Goal: Task Accomplishment & Management: Complete application form

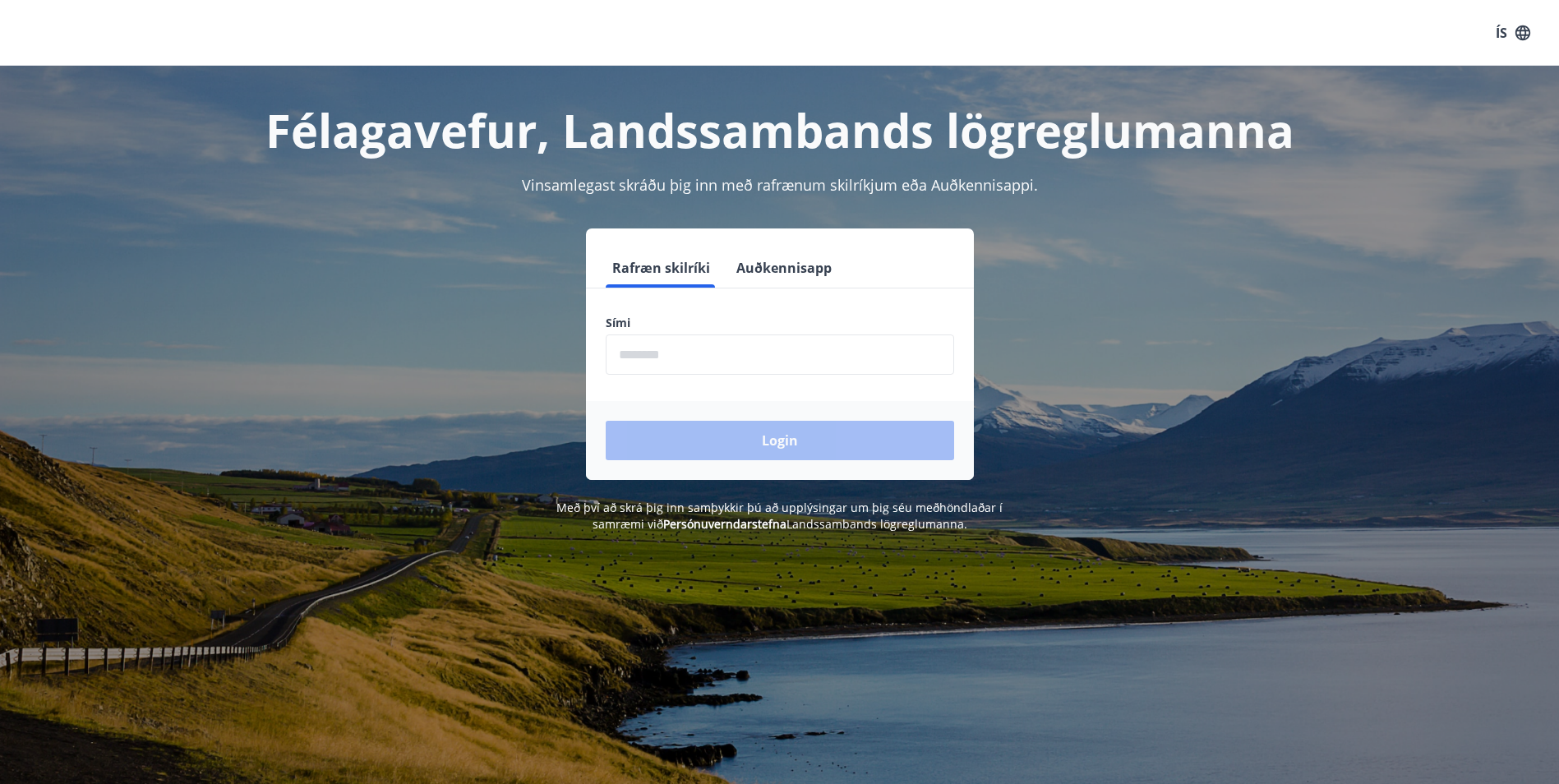
click at [842, 352] on input "phone" at bounding box center [780, 355] width 349 height 41
type input "********"
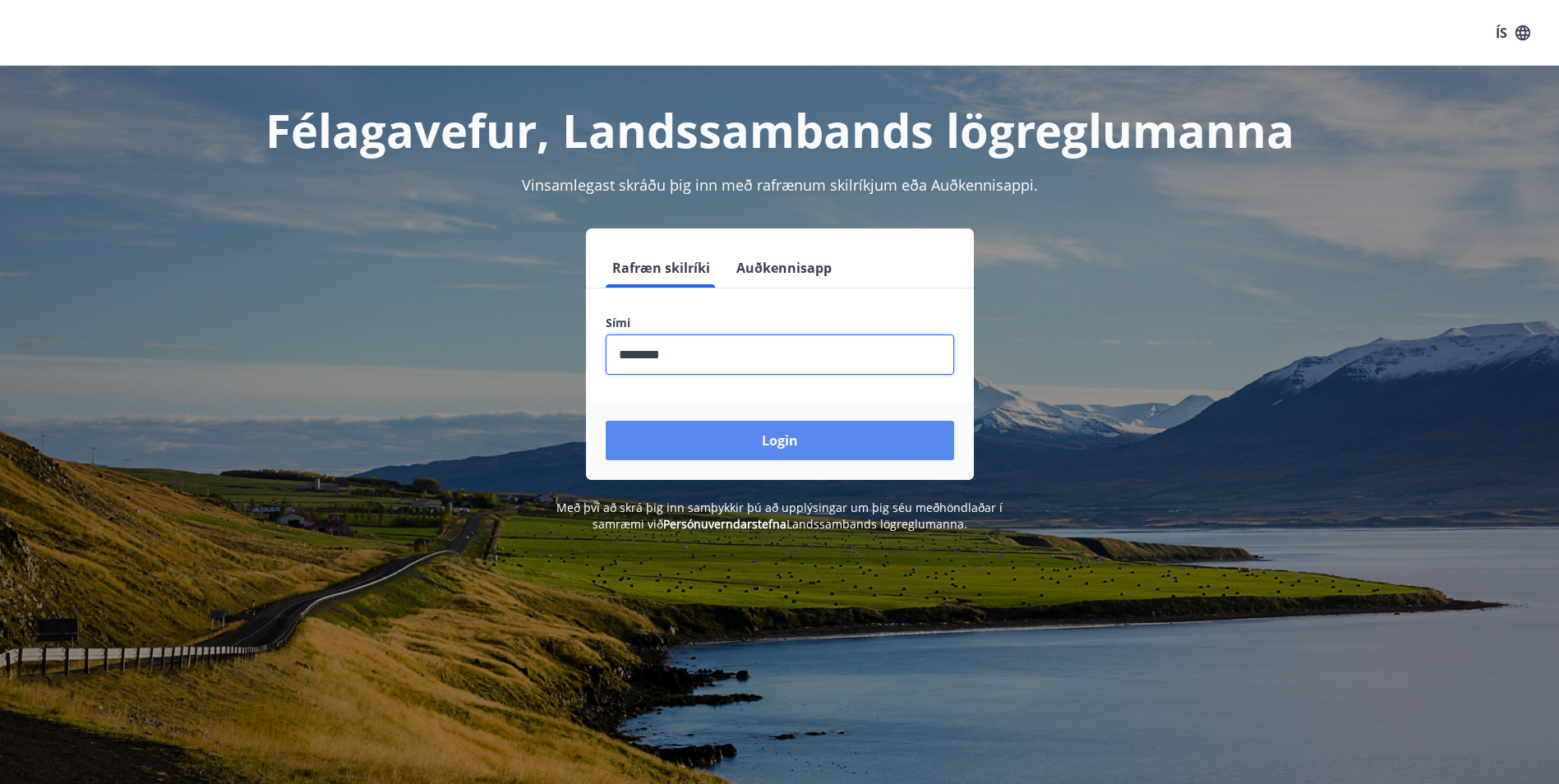
click at [756, 445] on button "Login" at bounding box center [780, 440] width 349 height 40
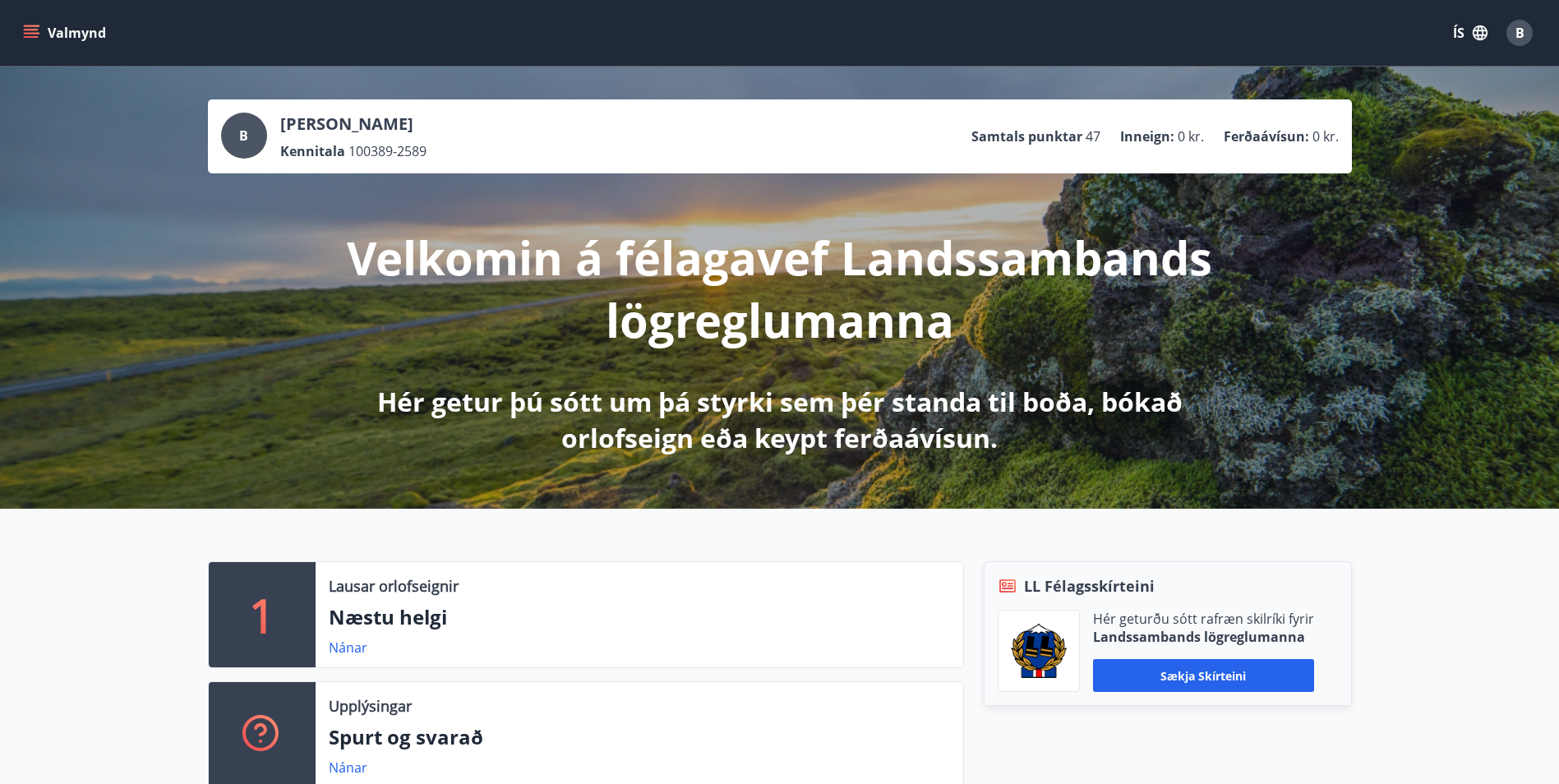
click at [400, 620] on p "Næstu helgi" at bounding box center [640, 617] width 622 height 28
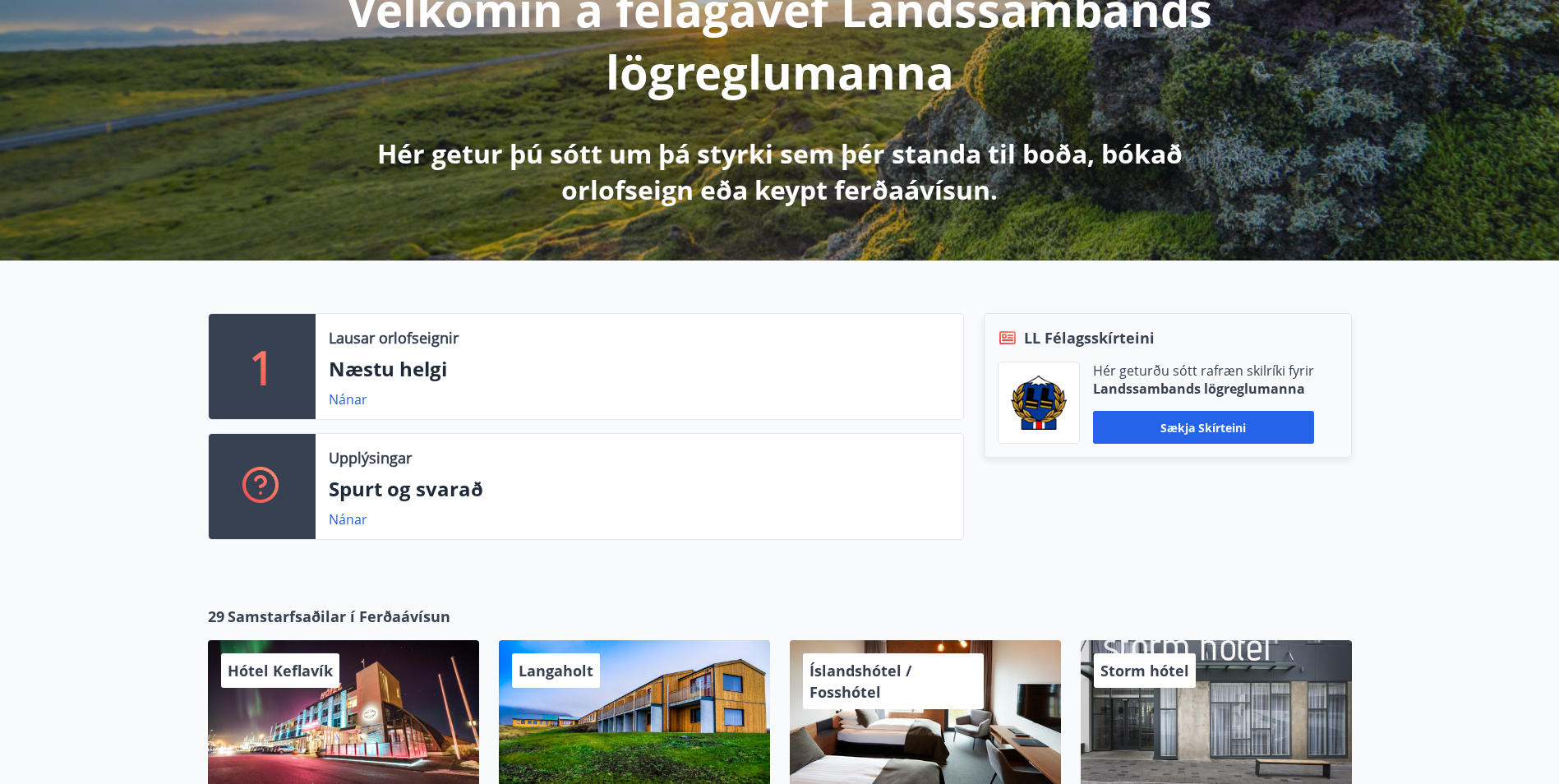
scroll to position [267, 0]
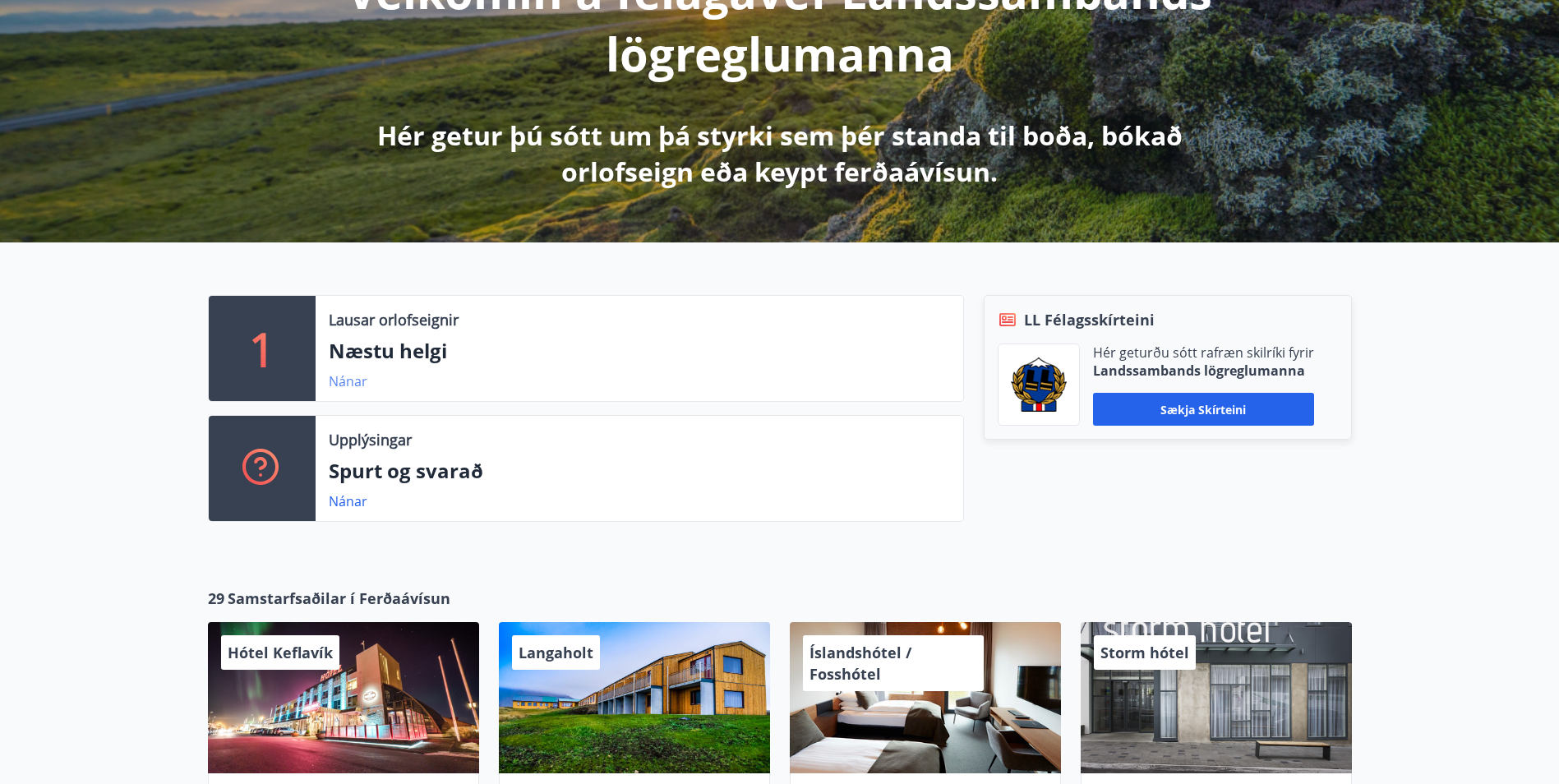
click at [348, 385] on link "Nánar" at bounding box center [348, 381] width 39 height 18
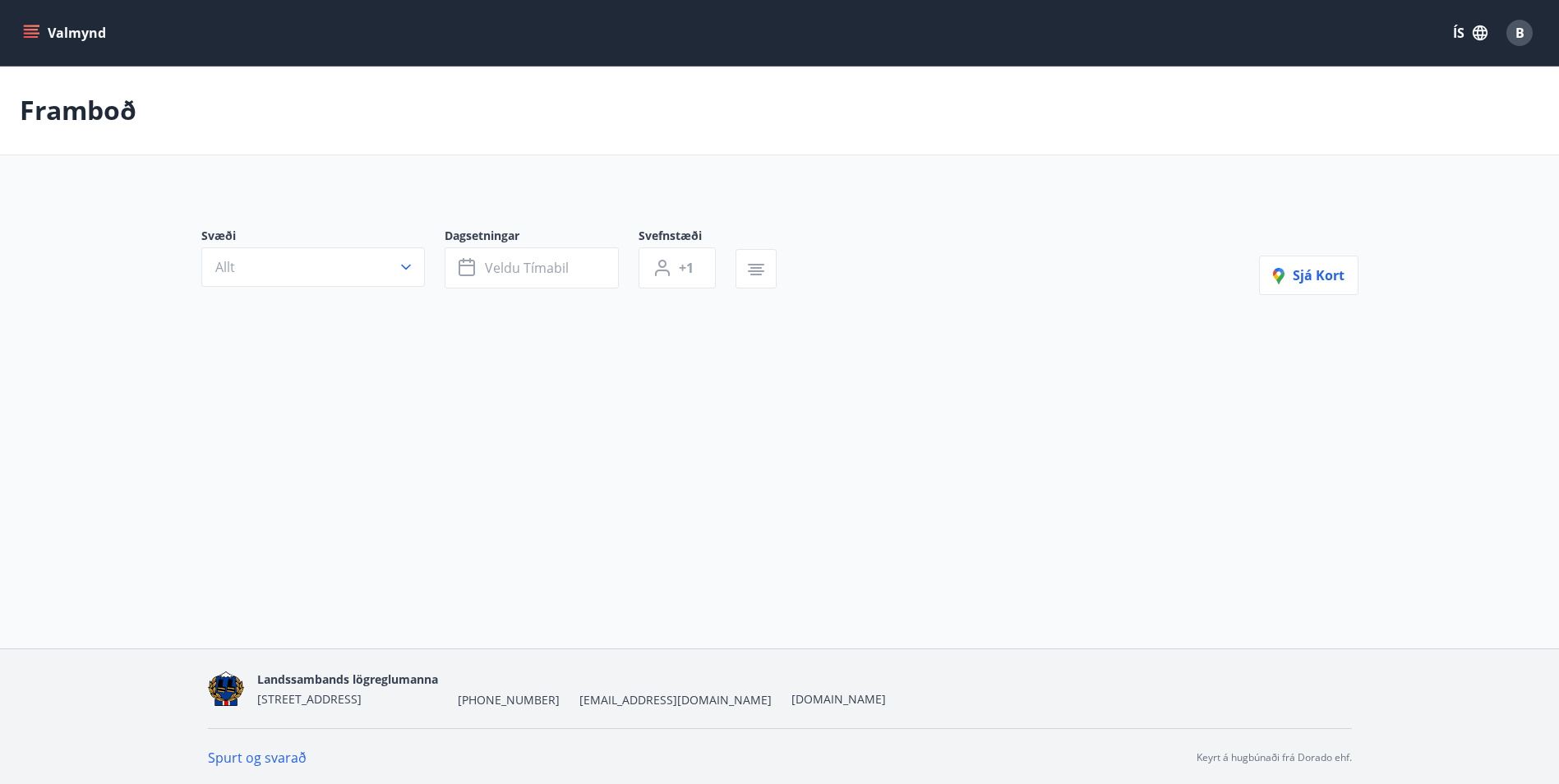
type input "*"
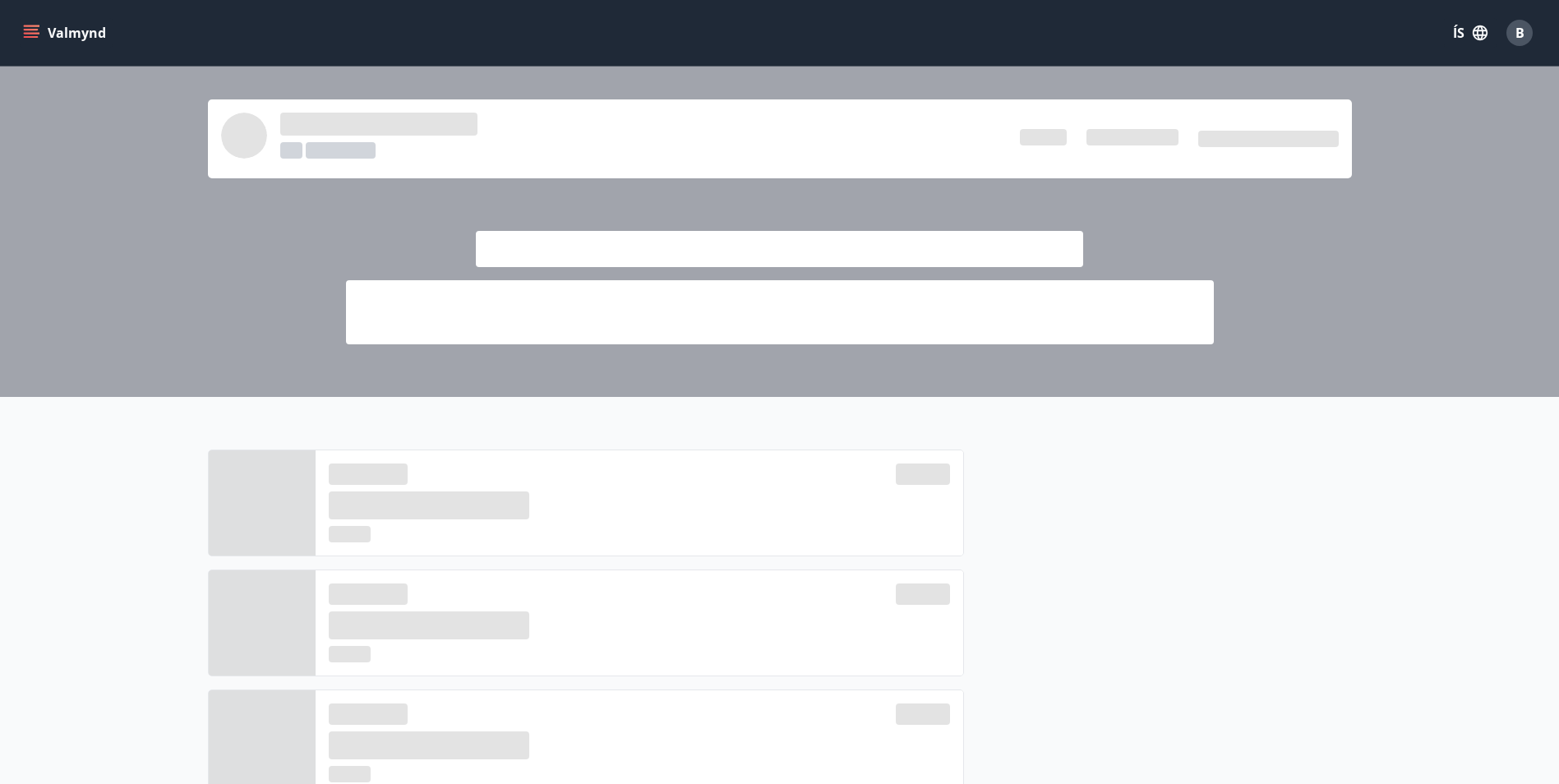
scroll to position [267, 0]
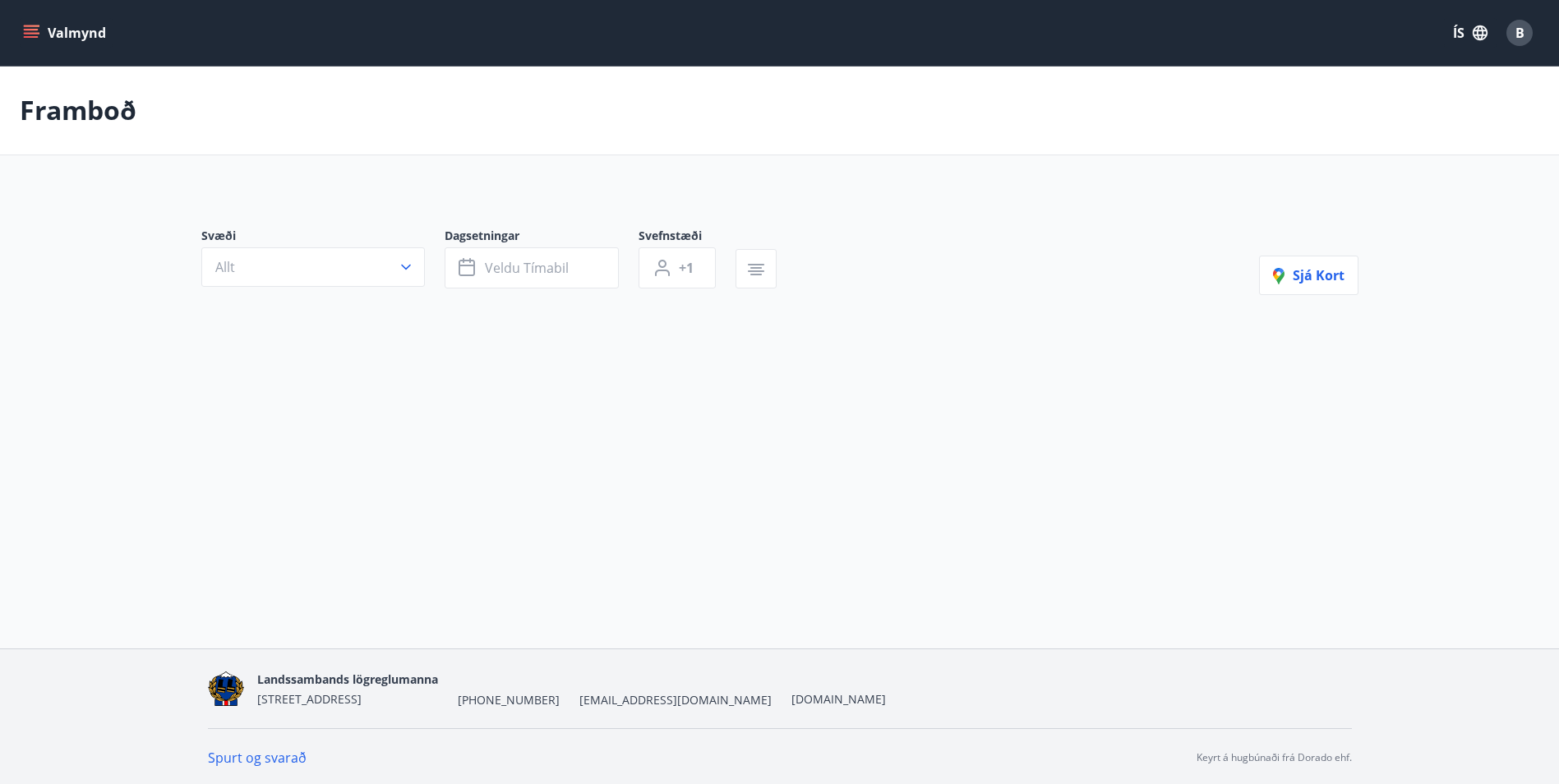
type input "*"
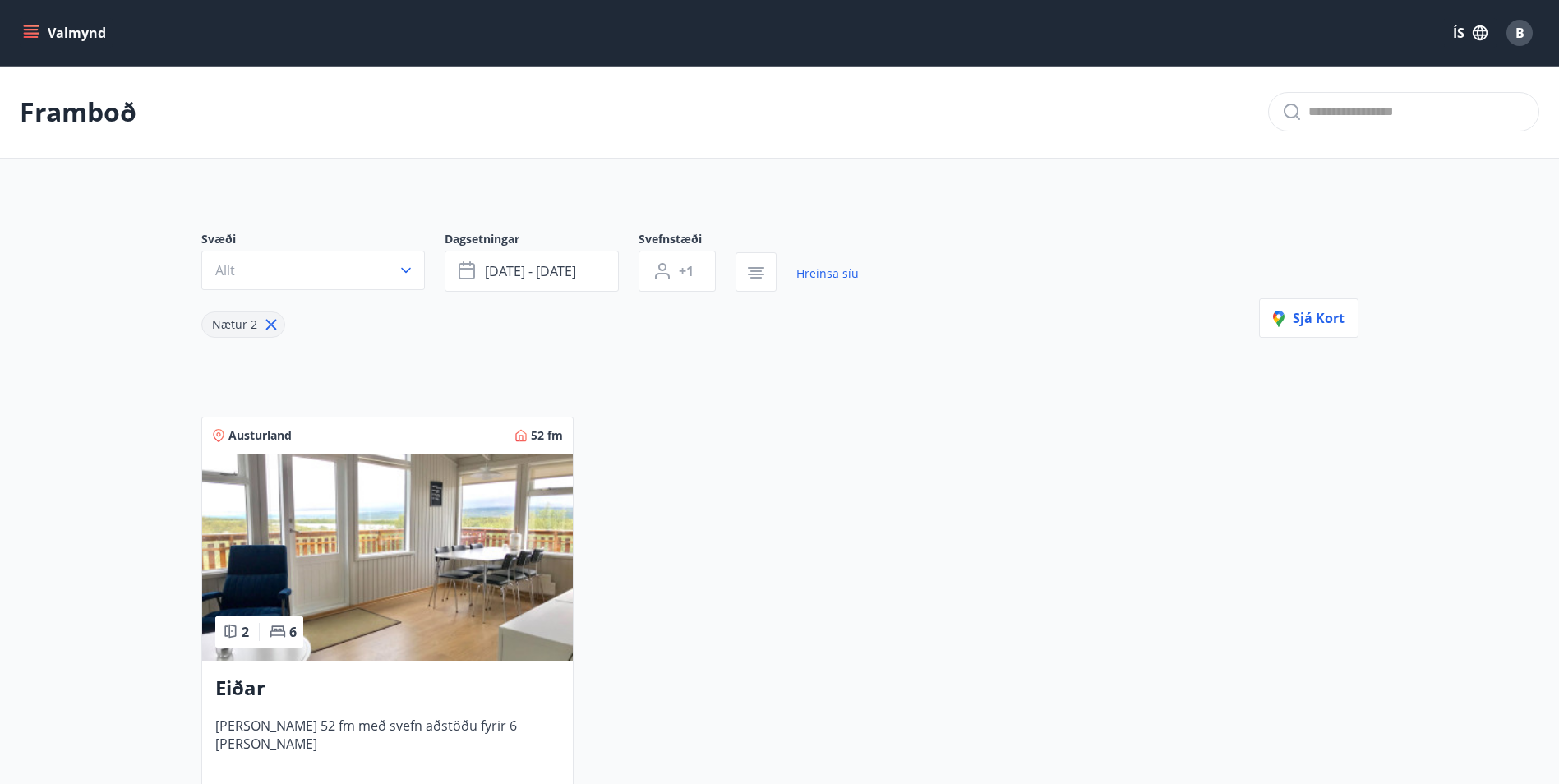
scroll to position [267, 0]
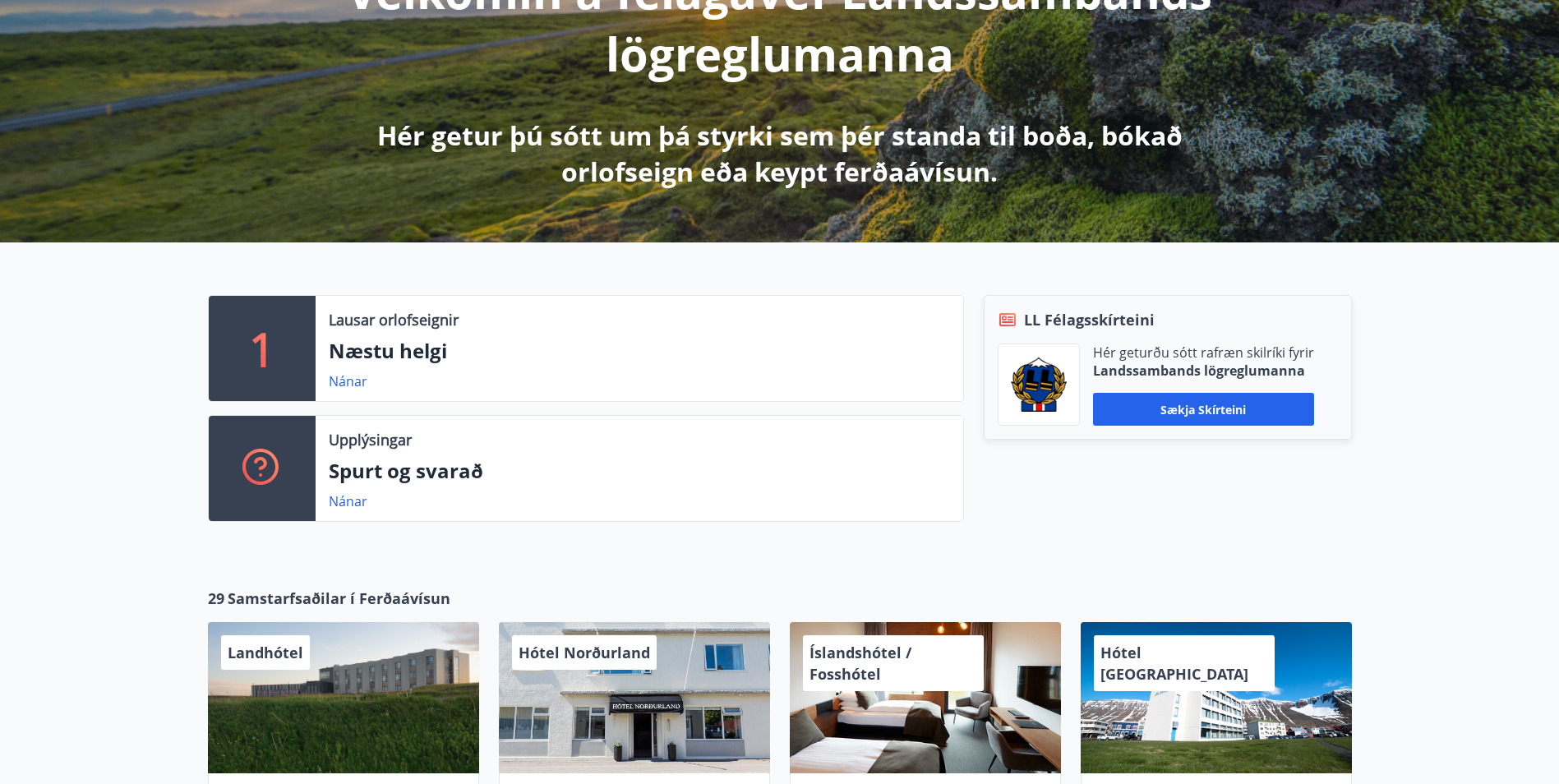
click at [878, 222] on div "B [PERSON_NAME] Kennitala 100389-2589 Samtals punktar 47 Inneign : 0 kr. Ferðaá…" at bounding box center [779, 21] width 1559 height 442
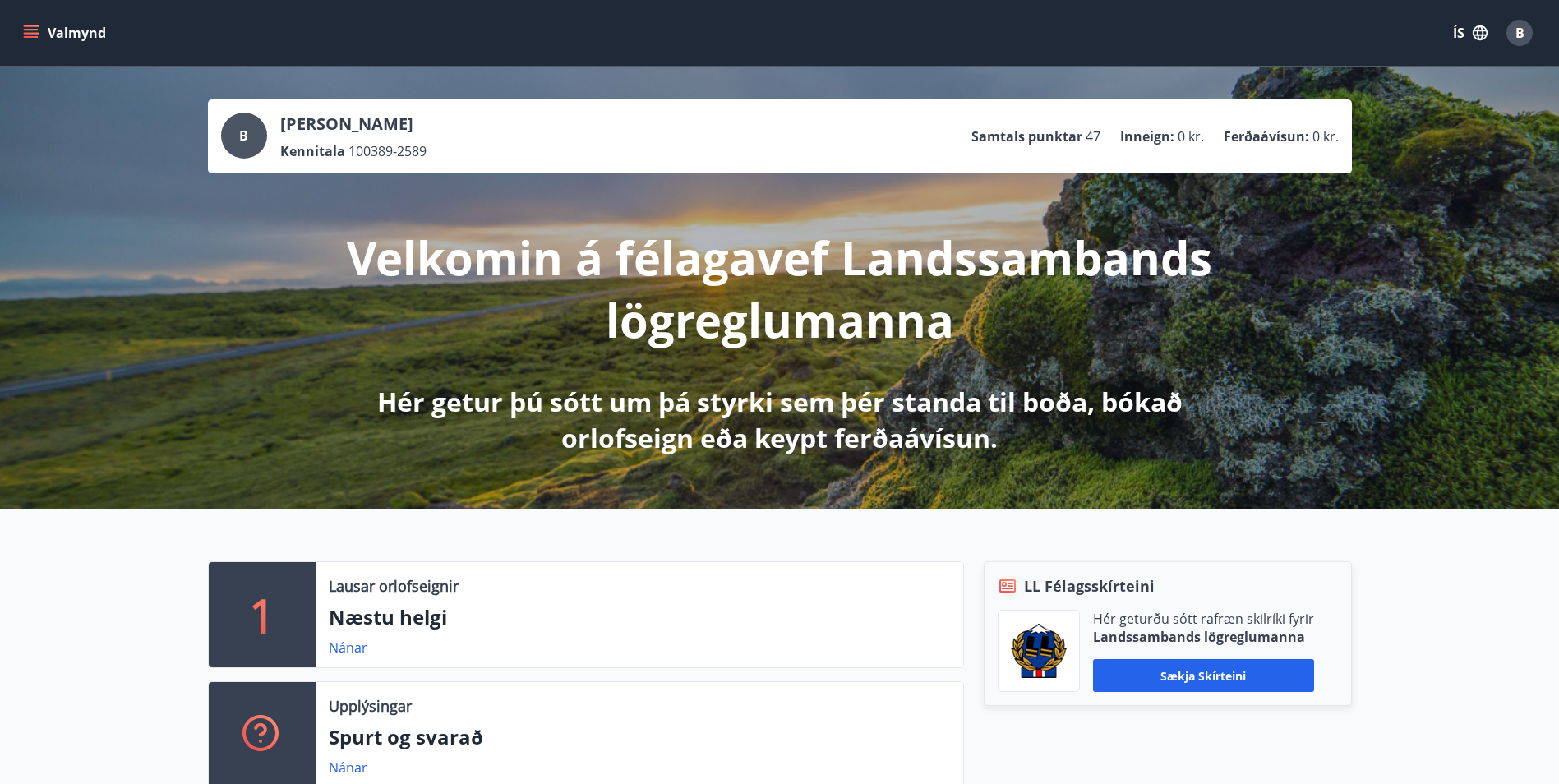
click at [38, 19] on button "Valmynd" at bounding box center [66, 33] width 93 height 29
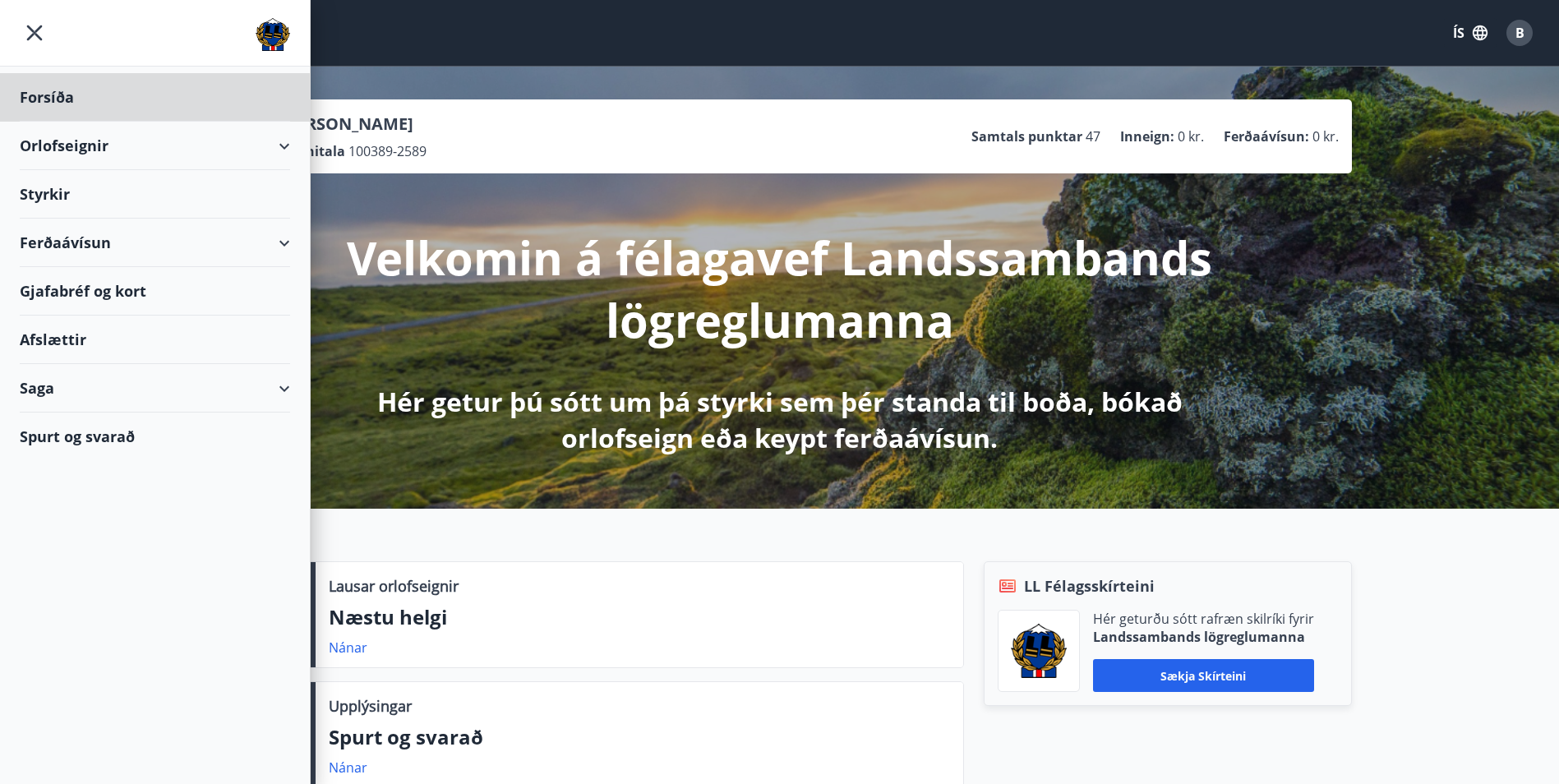
click at [116, 190] on div "Styrkir" at bounding box center [155, 195] width 270 height 48
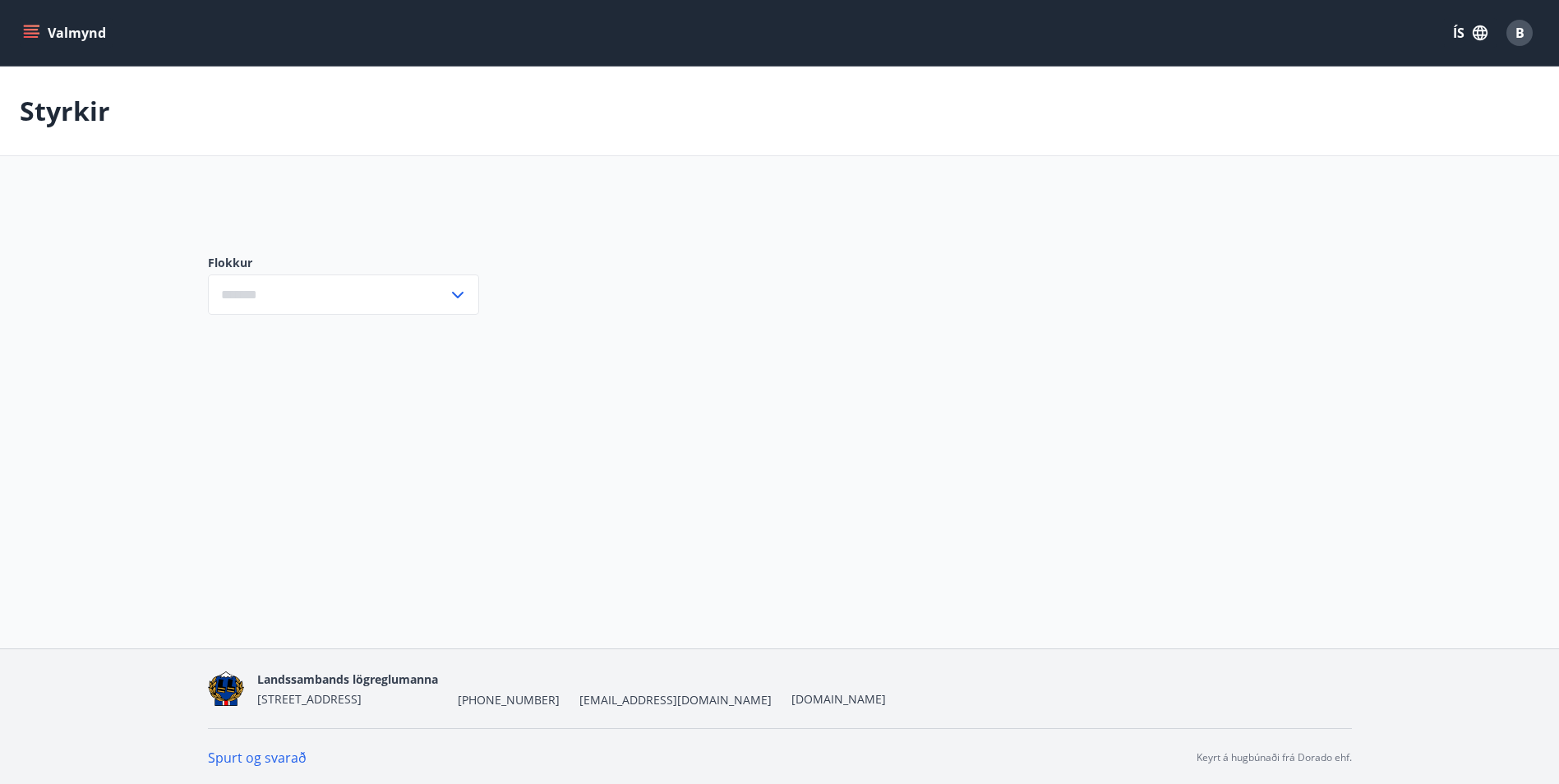
type input "***"
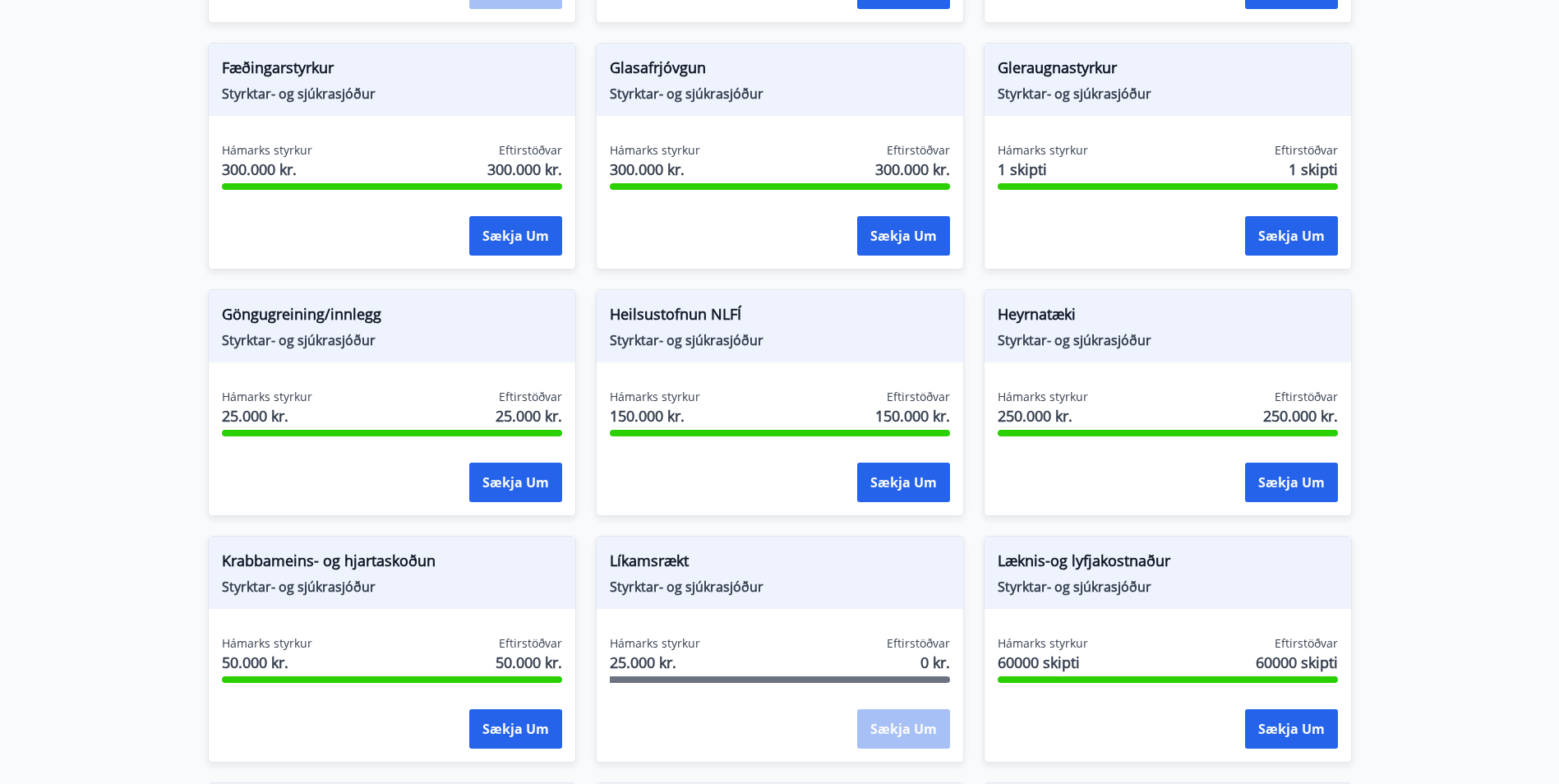
scroll to position [547, 0]
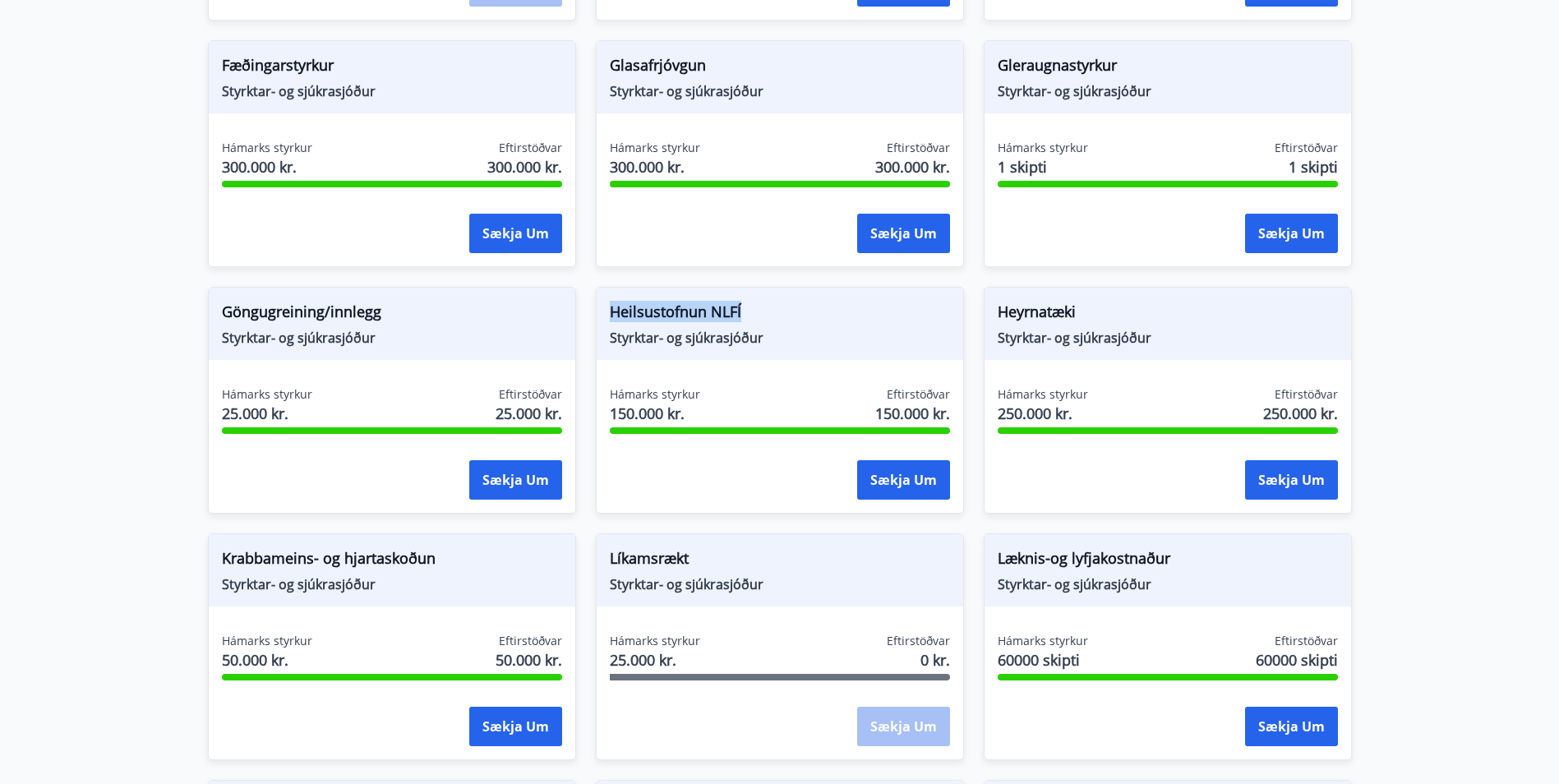
drag, startPoint x: 784, startPoint y: 309, endPoint x: 602, endPoint y: 311, distance: 182.0
click at [602, 311] on div "Heilsustofnun NLFÍ Styrktar- og sjúkrasjóður" at bounding box center [780, 324] width 367 height 73
copy span "Heilsustofnun NLFÍ"
click at [1305, 732] on button "Sækja um" at bounding box center [1292, 727] width 93 height 40
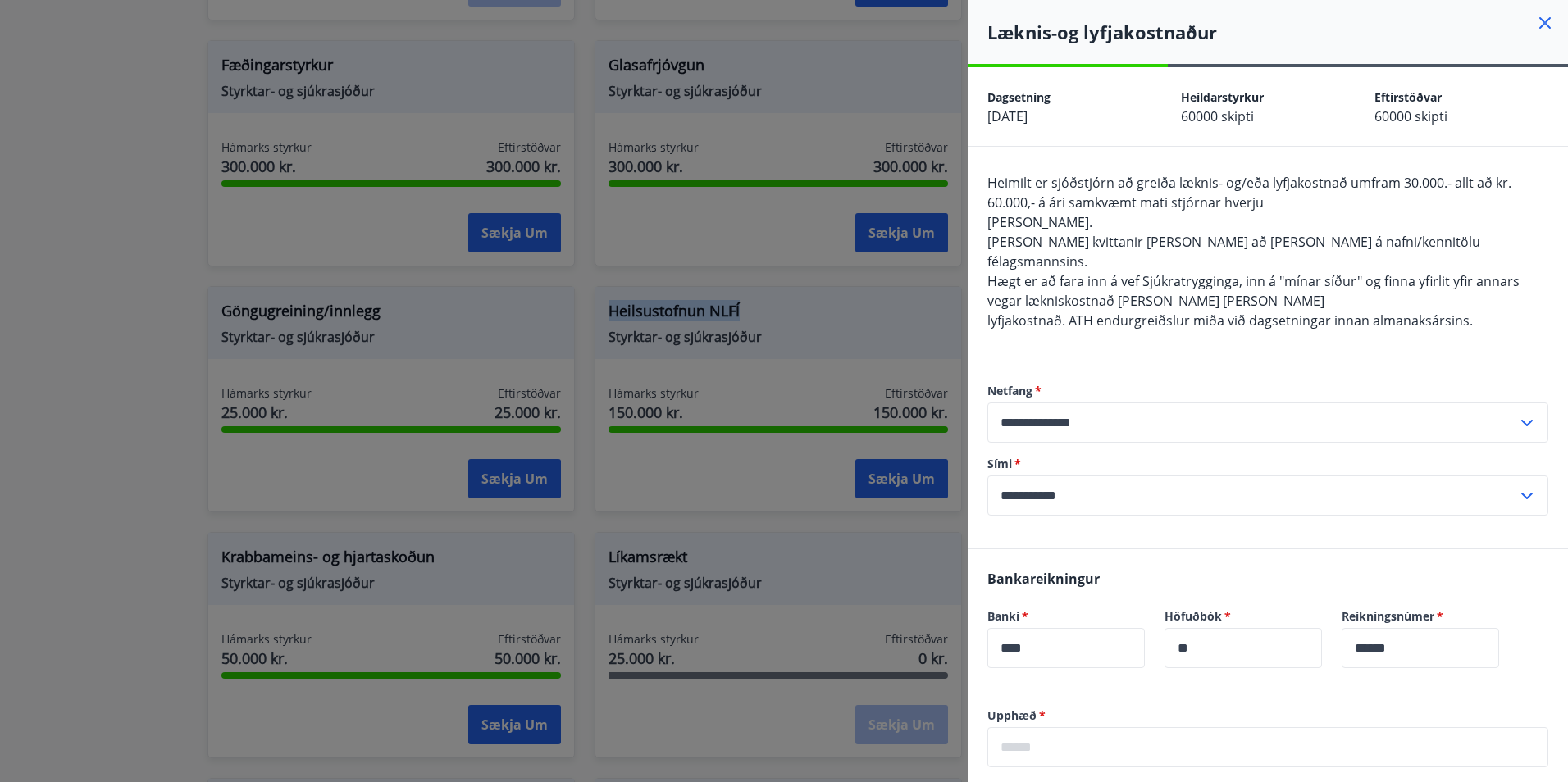
click at [1535, 28] on icon at bounding box center [1545, 22] width 20 height 20
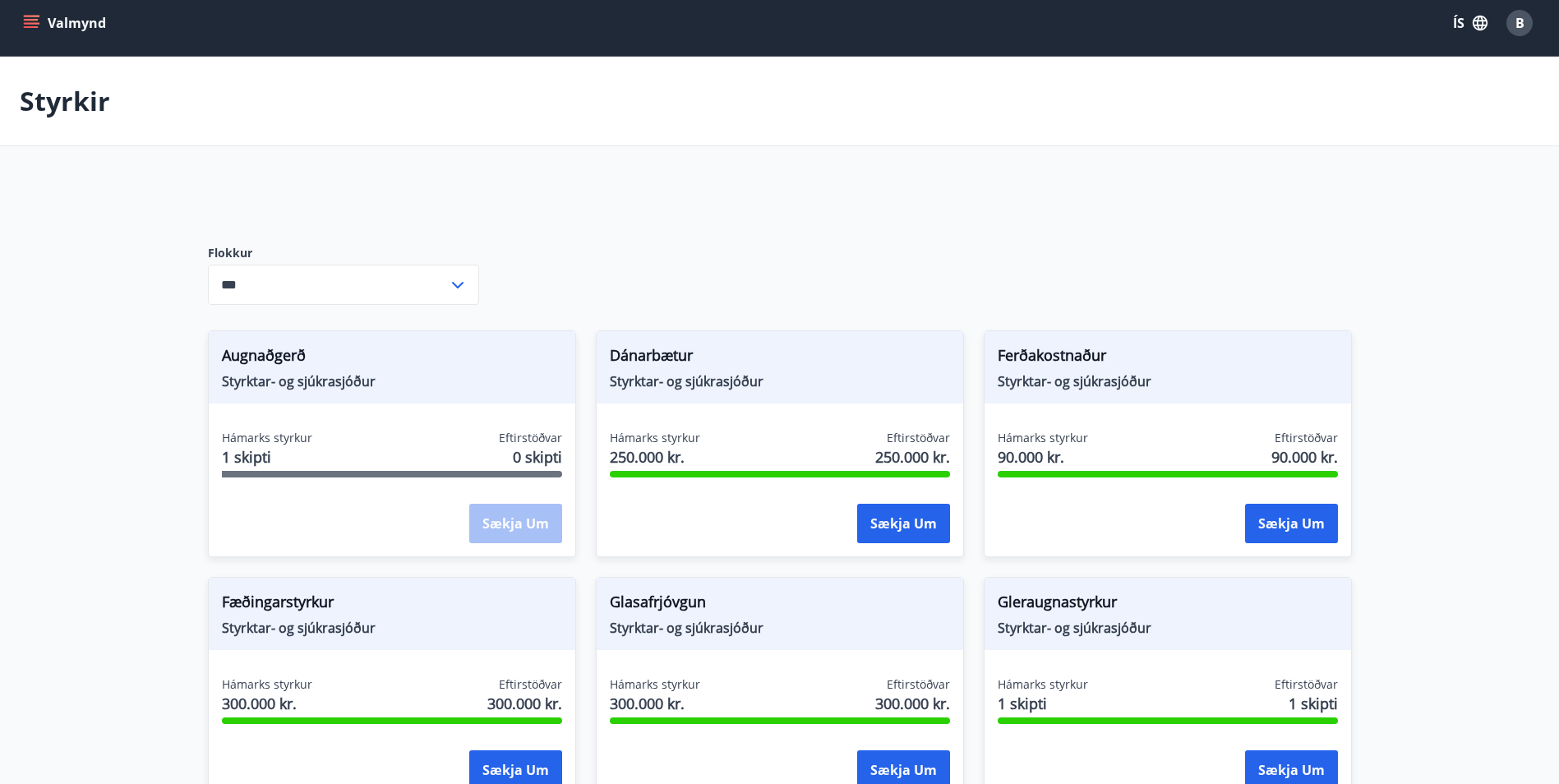
scroll to position [0, 0]
